Goal: Information Seeking & Learning: Check status

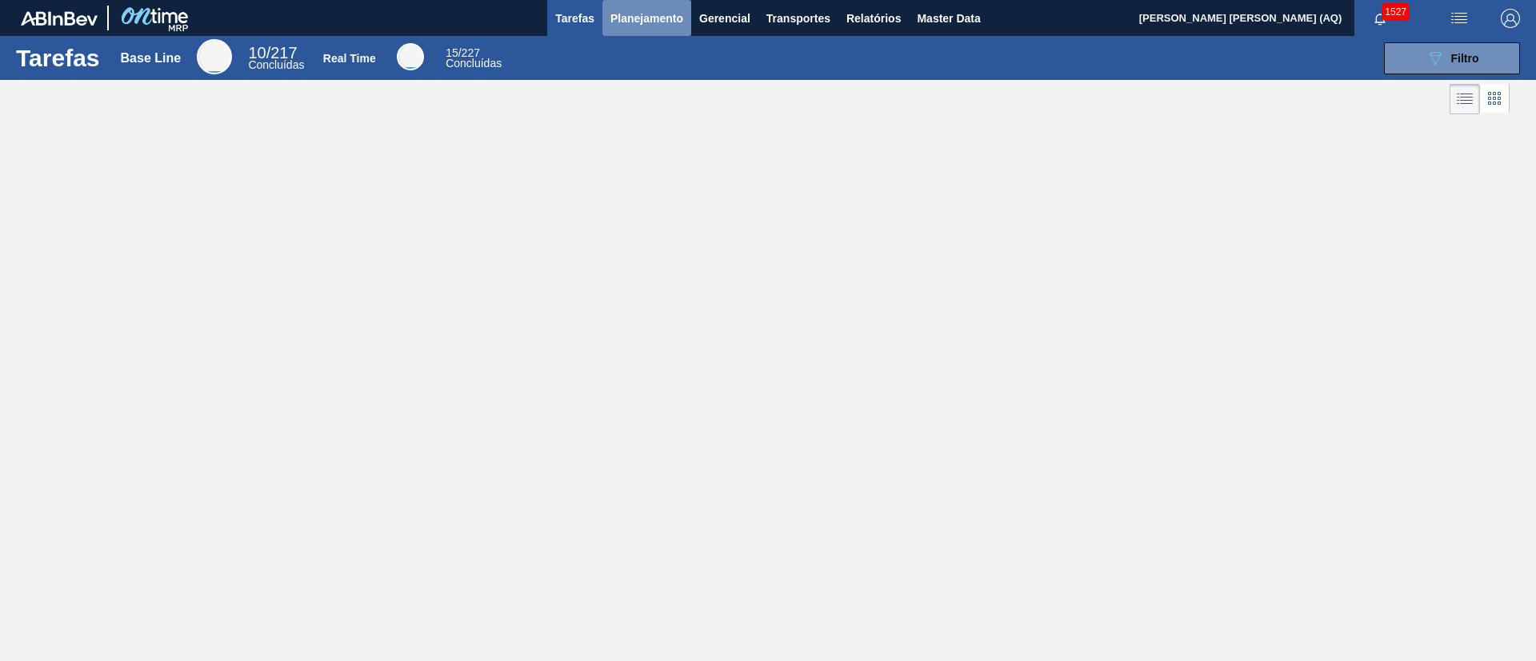
click at [637, 21] on span "Planejamento" at bounding box center [646, 18] width 73 height 19
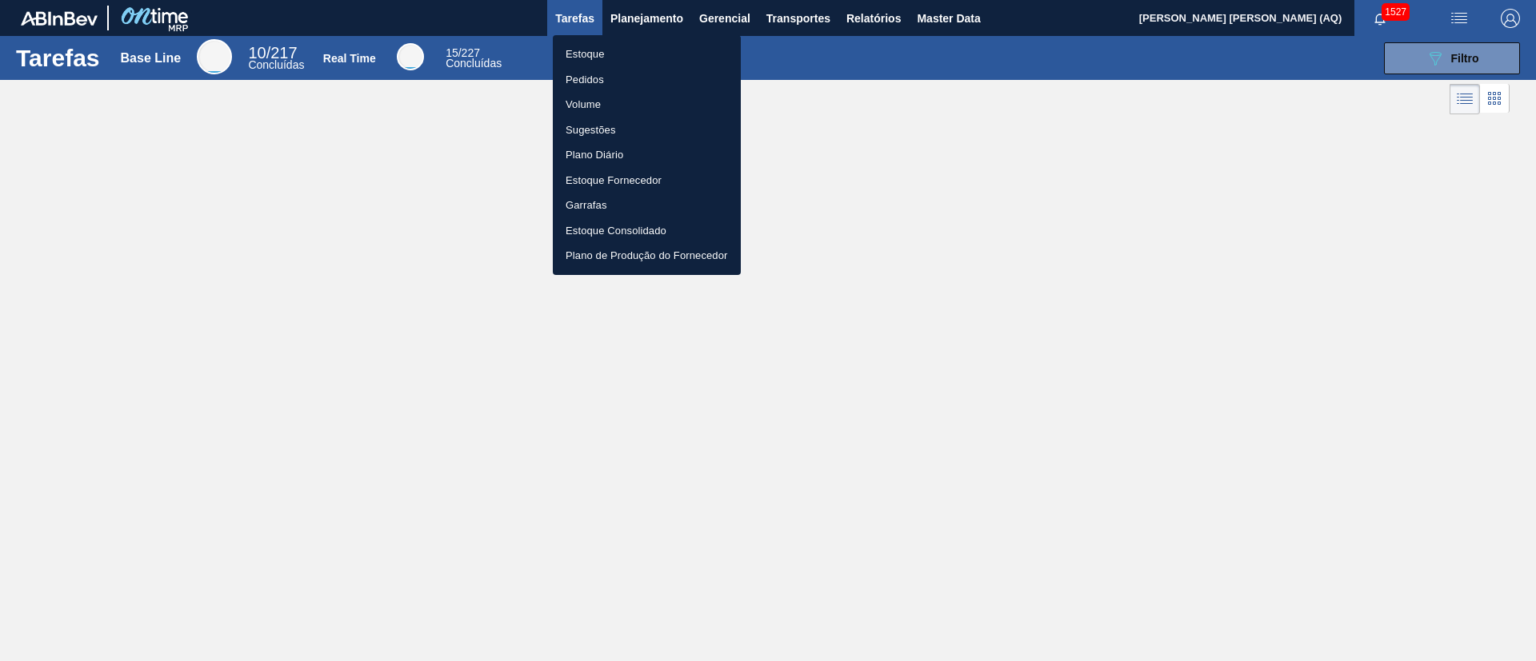
click at [600, 42] on li "Estoque" at bounding box center [647, 55] width 188 height 26
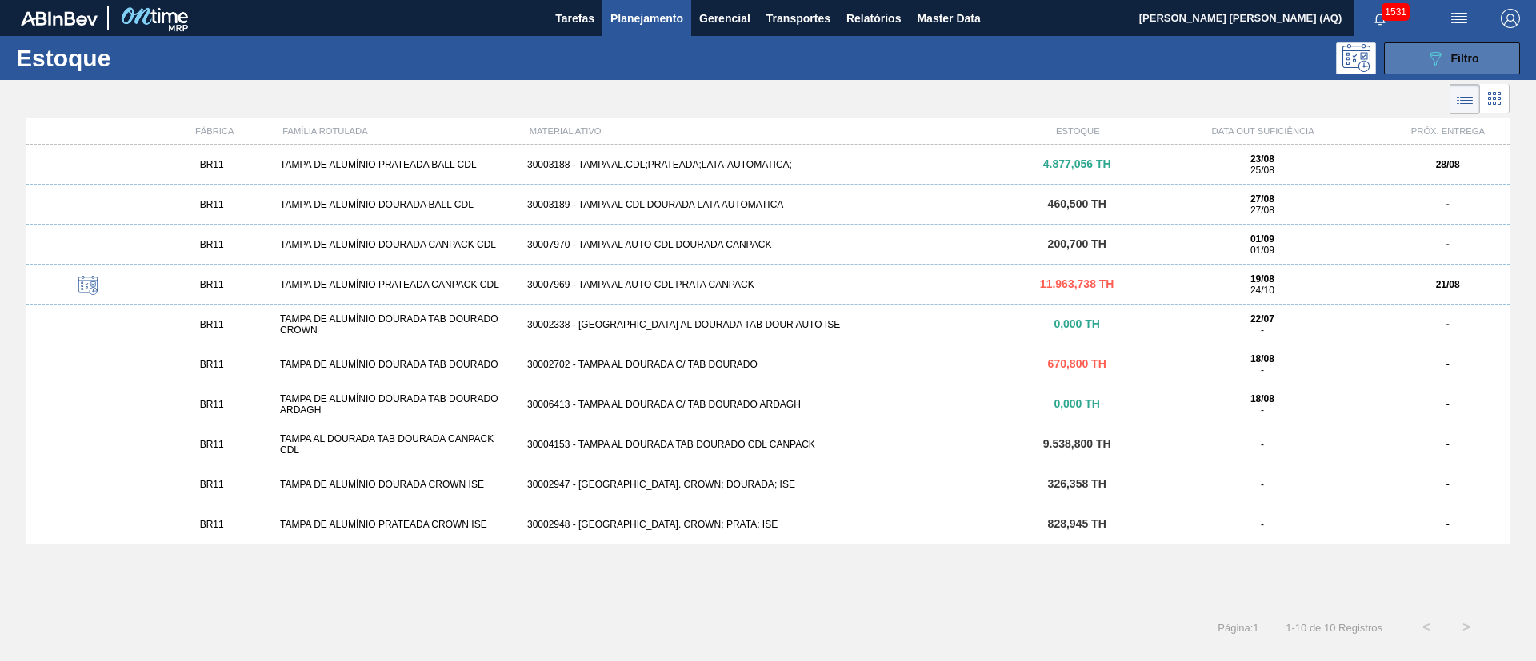
click at [1430, 44] on button "089F7B8B-B2A5-4AFE-B5C0-19BA573D28AC Filtro" at bounding box center [1452, 58] width 136 height 32
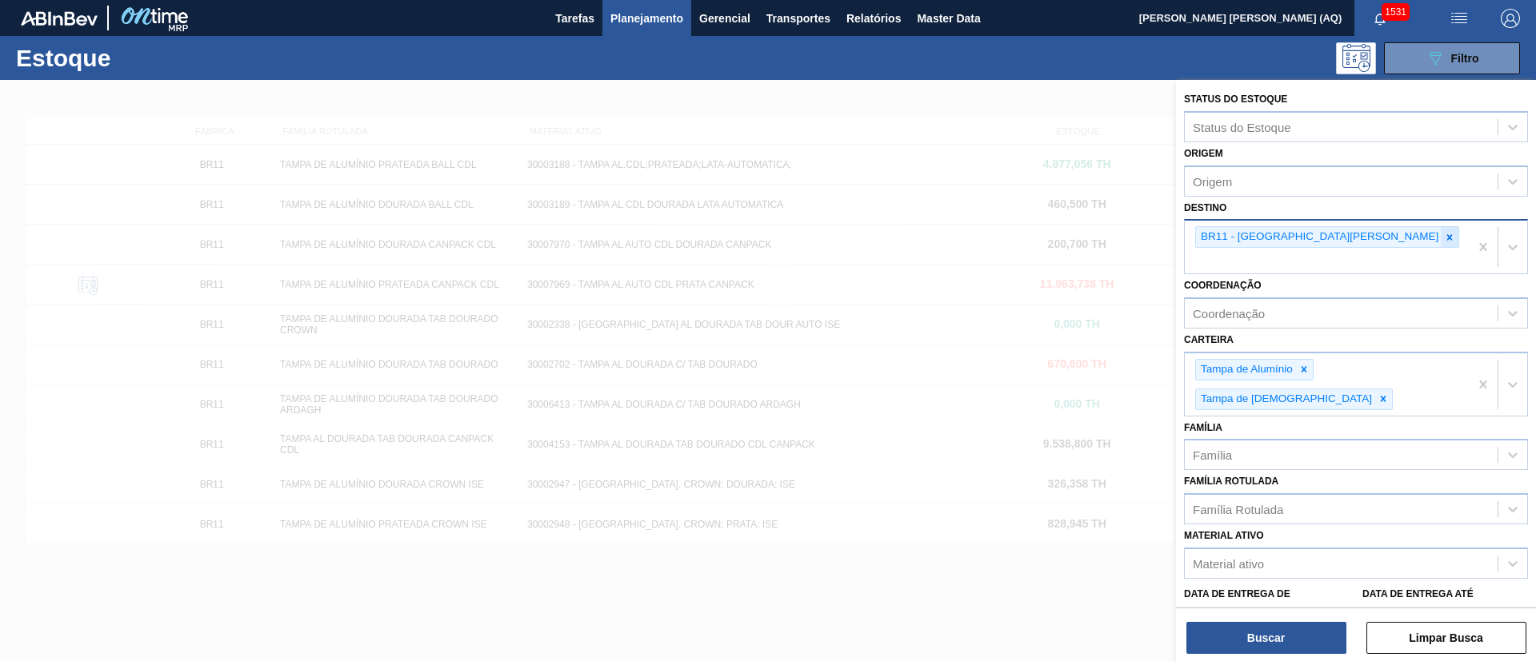
click at [1444, 242] on icon at bounding box center [1449, 237] width 11 height 11
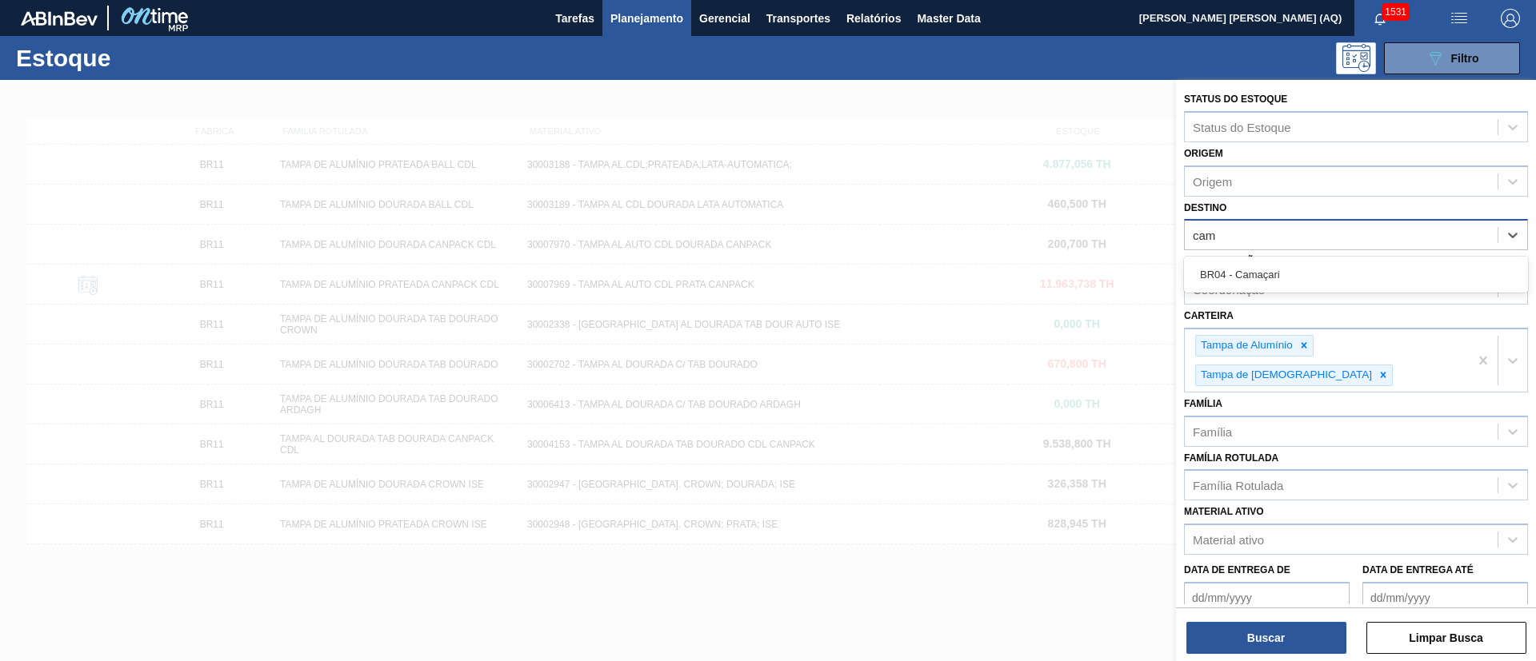
type input "cama"
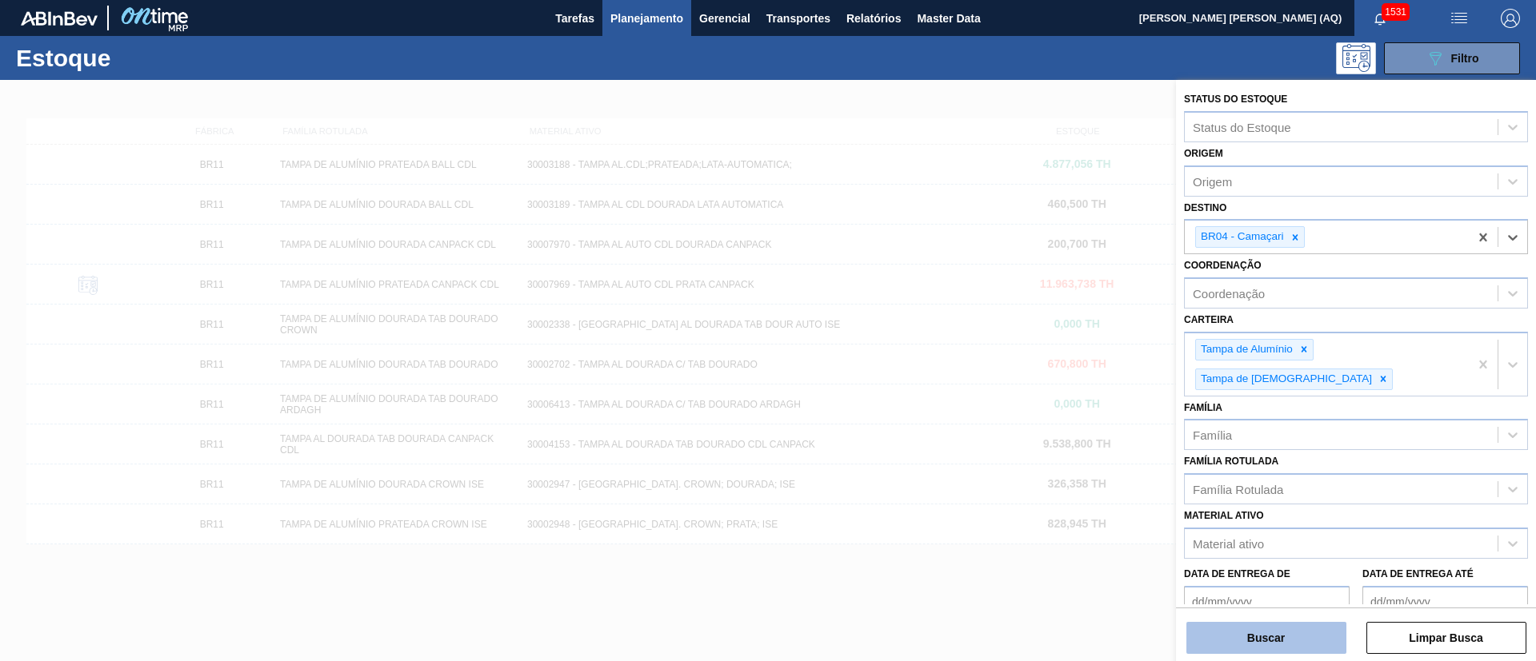
click at [1263, 624] on button "Buscar" at bounding box center [1266, 638] width 160 height 32
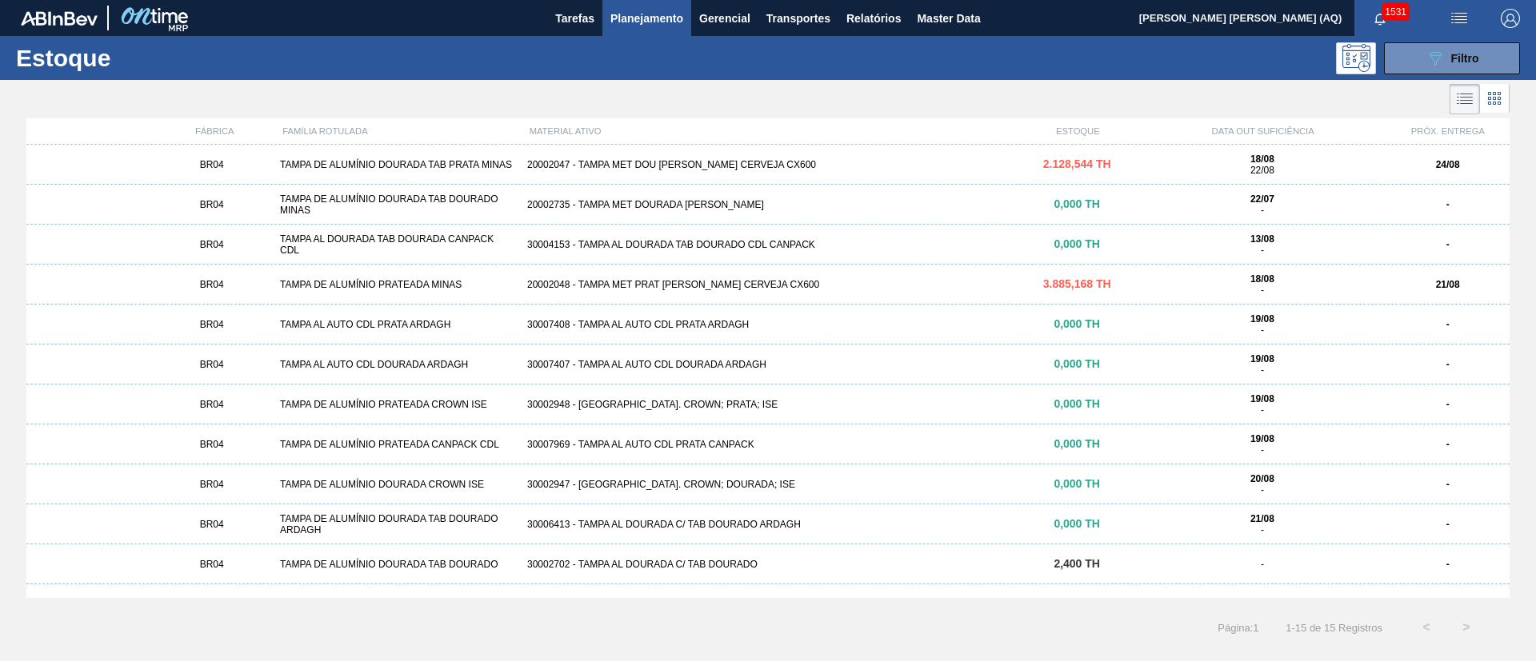
click at [684, 159] on div "20002047 - TAMPA MET DOU [PERSON_NAME] CERVEJA CX600" at bounding box center [768, 164] width 494 height 11
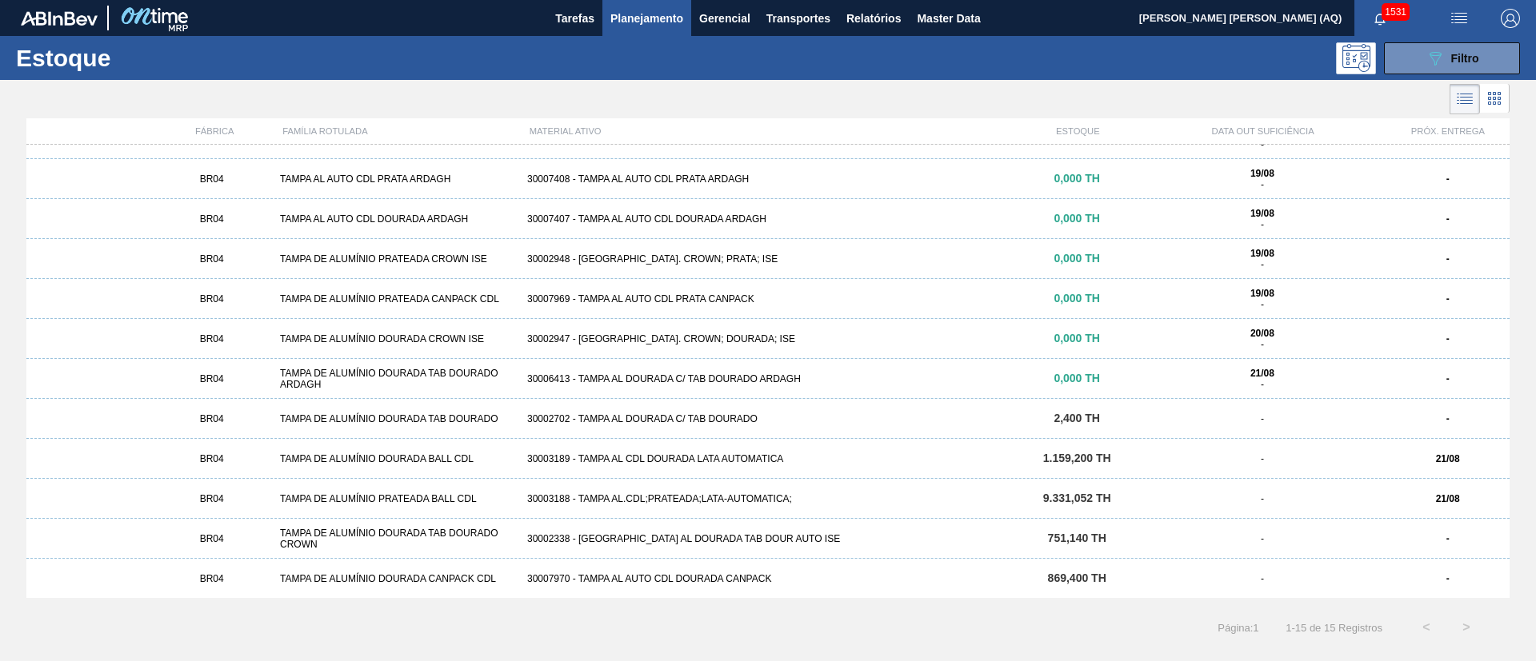
scroll to position [146, 0]
